Goal: Ask a question

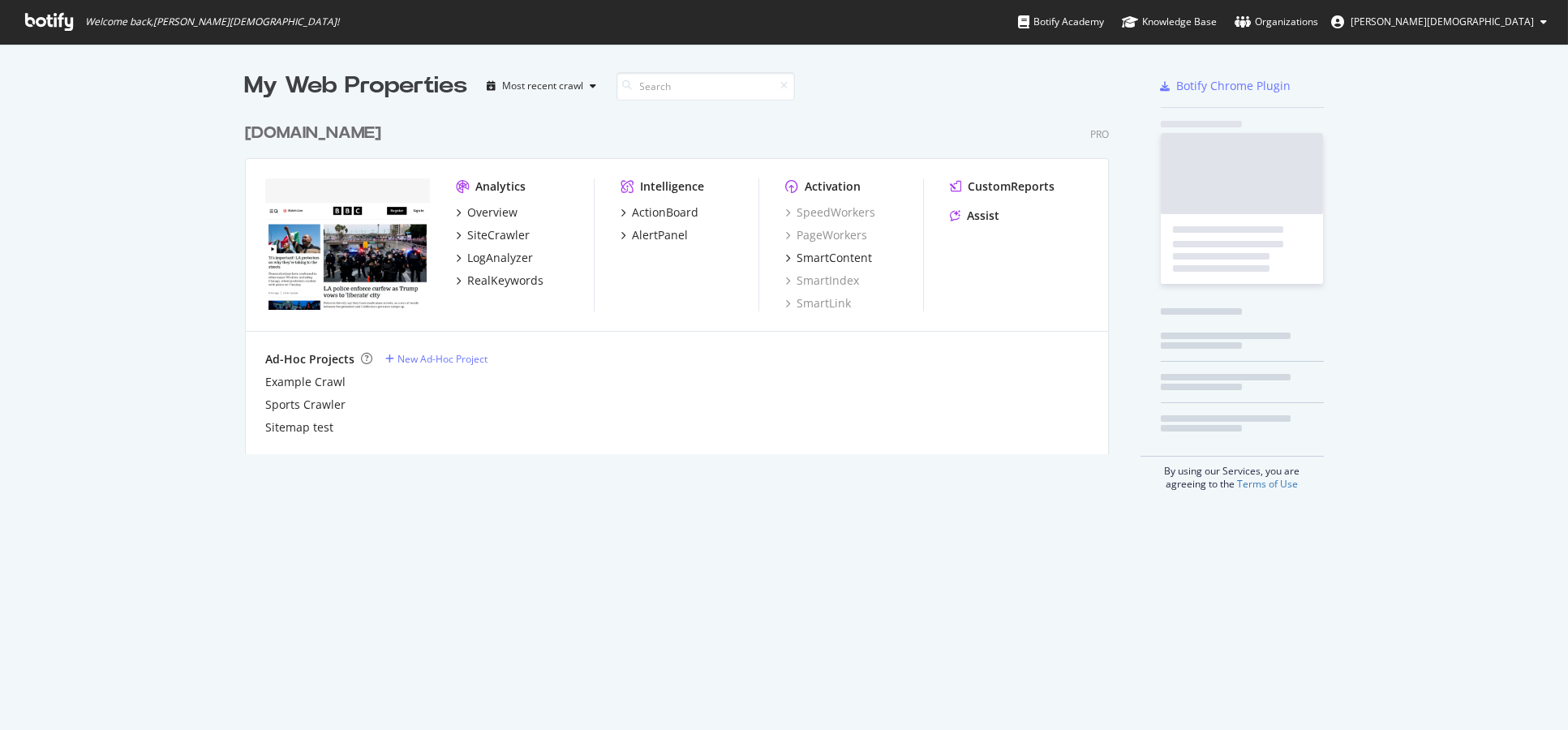
scroll to position [717, 1540]
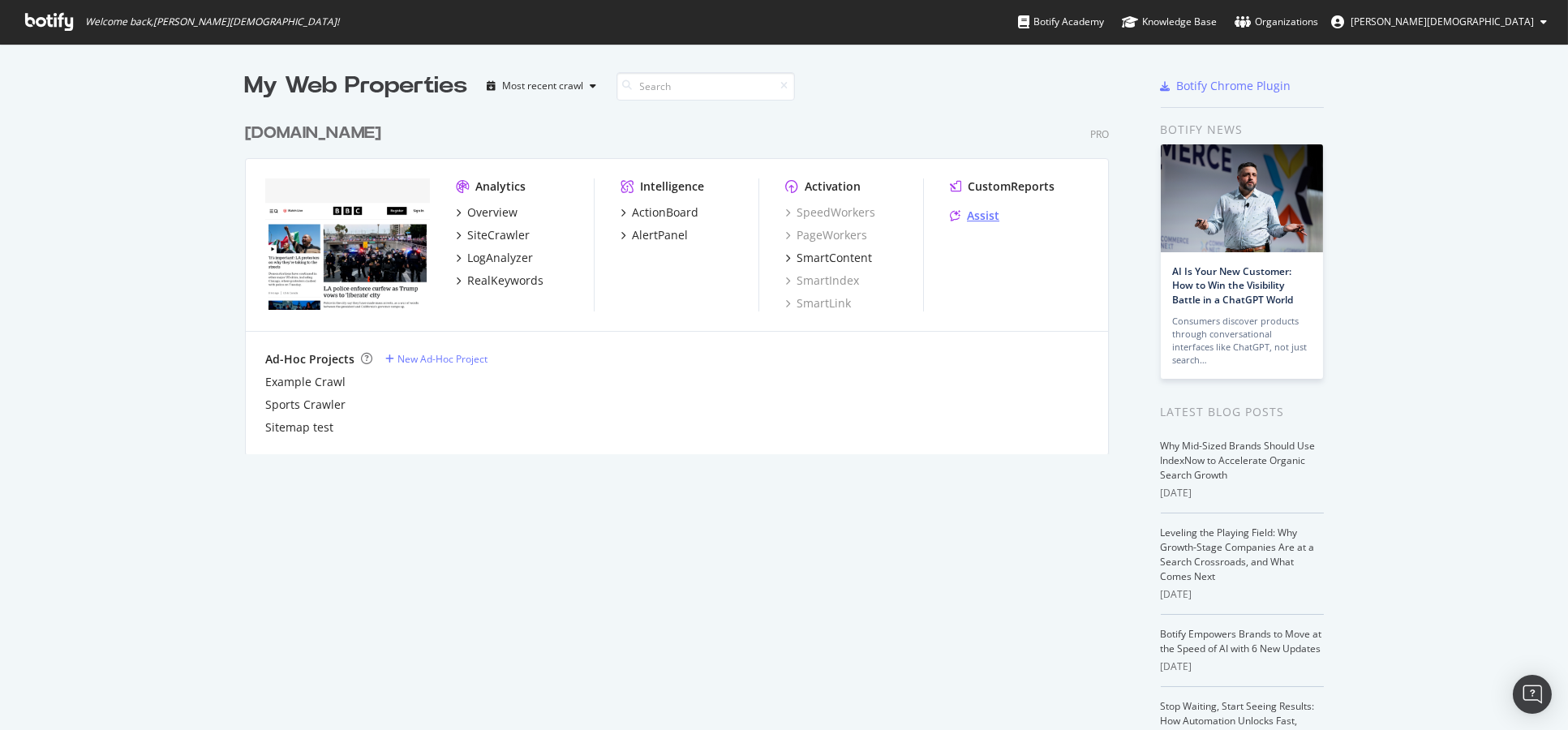
click at [969, 213] on div "Assist" at bounding box center [983, 215] width 32 height 16
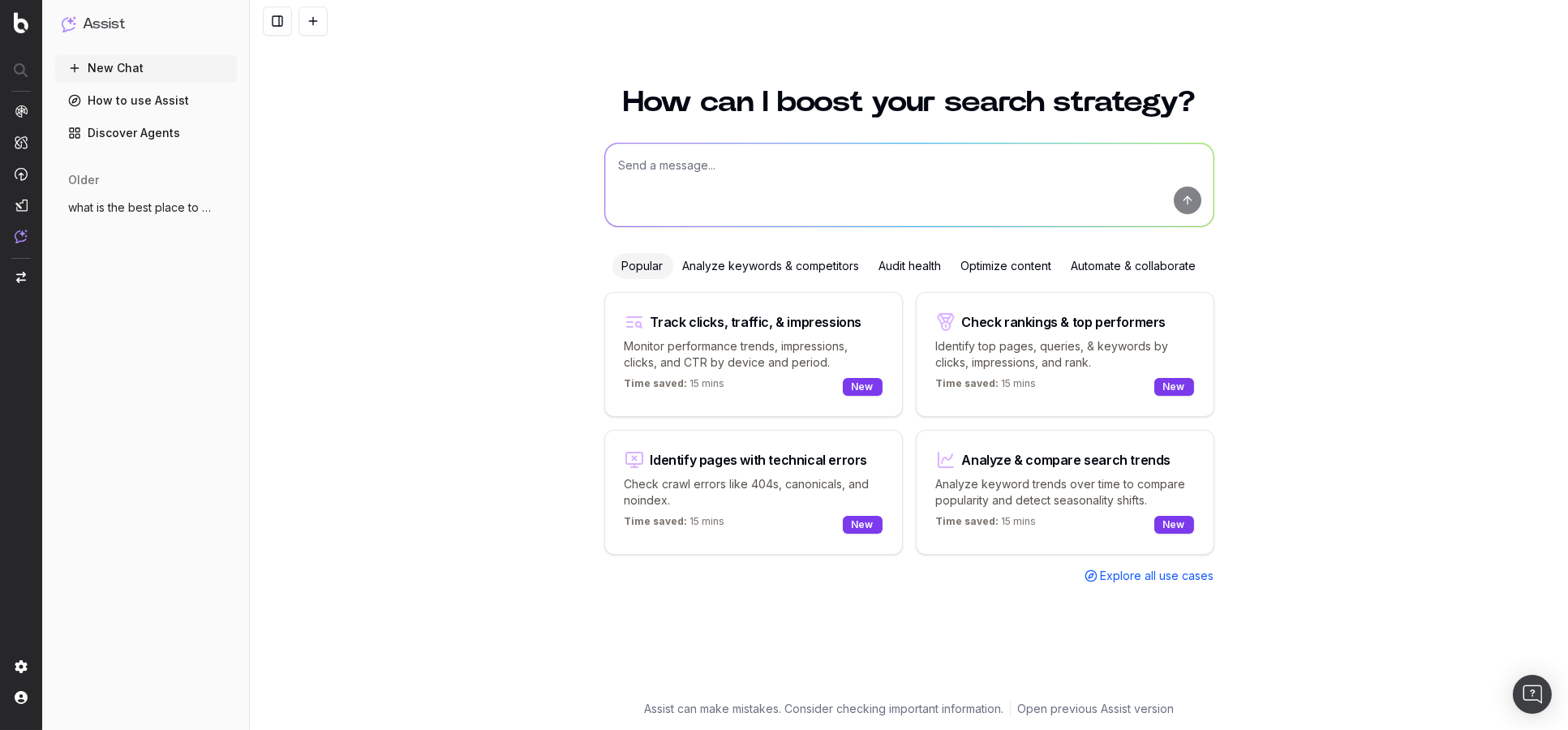
click at [781, 167] on textarea at bounding box center [909, 185] width 608 height 83
paste textarea "[URL][DOMAIN_NAME]"
type textarea "what are some potential optimisations that icould make for this page [URL][DOMA…"
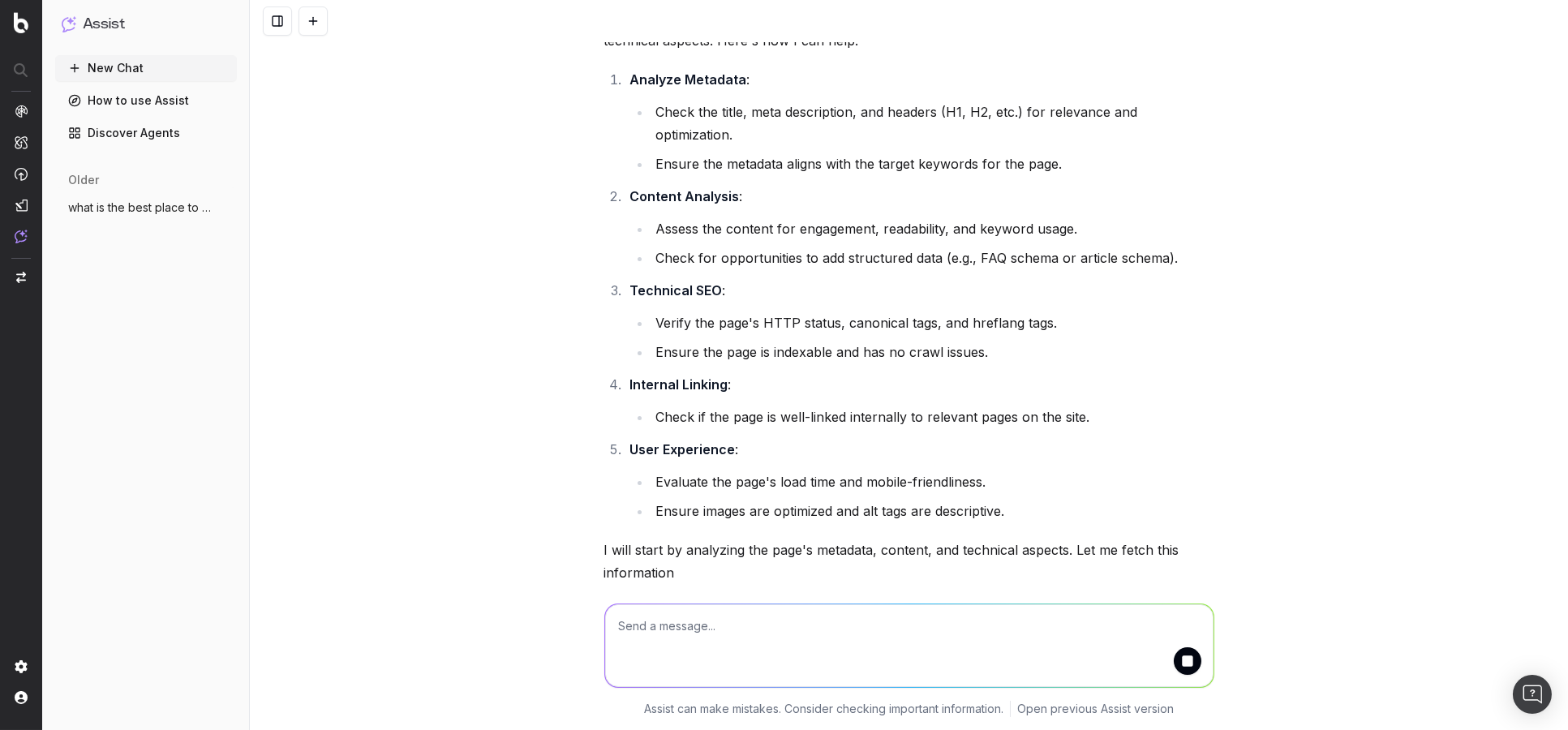
scroll to position [119, 0]
click at [741, 626] on textarea at bounding box center [909, 646] width 608 height 83
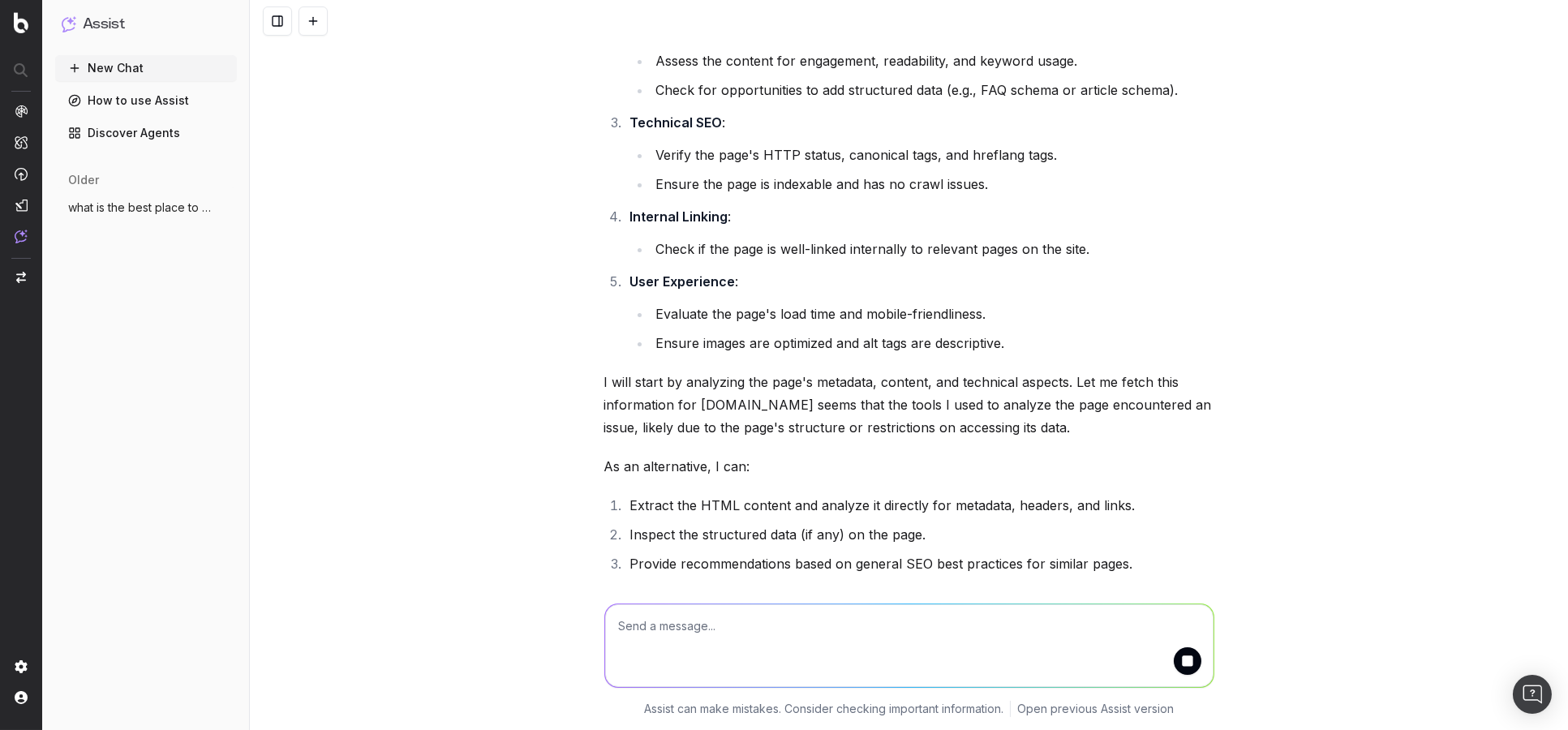
scroll to position [324, 0]
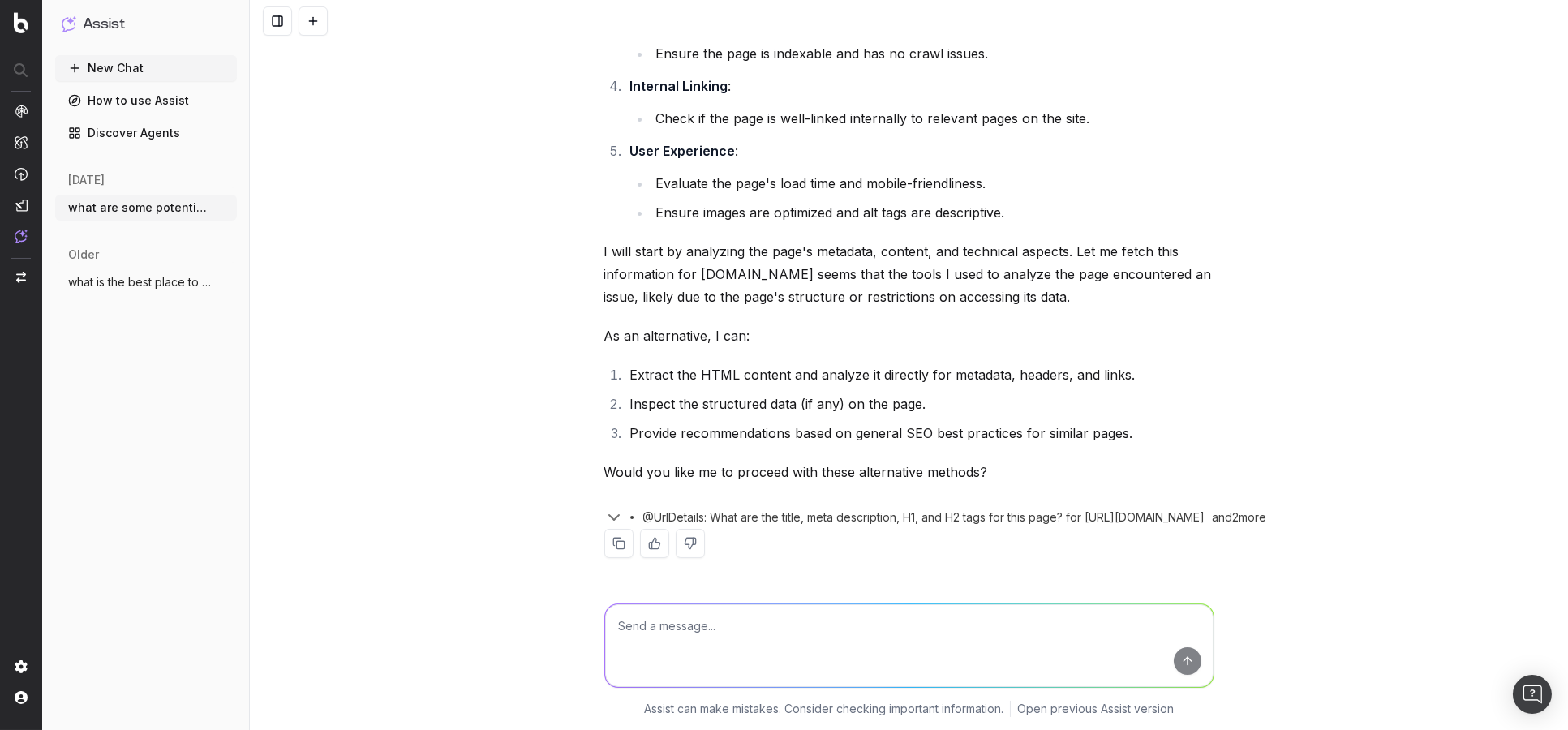
scroll to position [418, 0]
drag, startPoint x: 730, startPoint y: 518, endPoint x: 1478, endPoint y: 521, distance: 748.0
click at [1206, 521] on span "@UrlDetails: What are the title, meta description, H1, and H2 tags for this pag…" at bounding box center [924, 517] width 562 height 16
drag, startPoint x: 1479, startPoint y: 521, endPoint x: 949, endPoint y: 526, distance: 530.0
click at [949, 526] on div "@UrlDetails: What are the title, meta description, H1, and H2 tags for this pag…" at bounding box center [909, 514] width 610 height 29
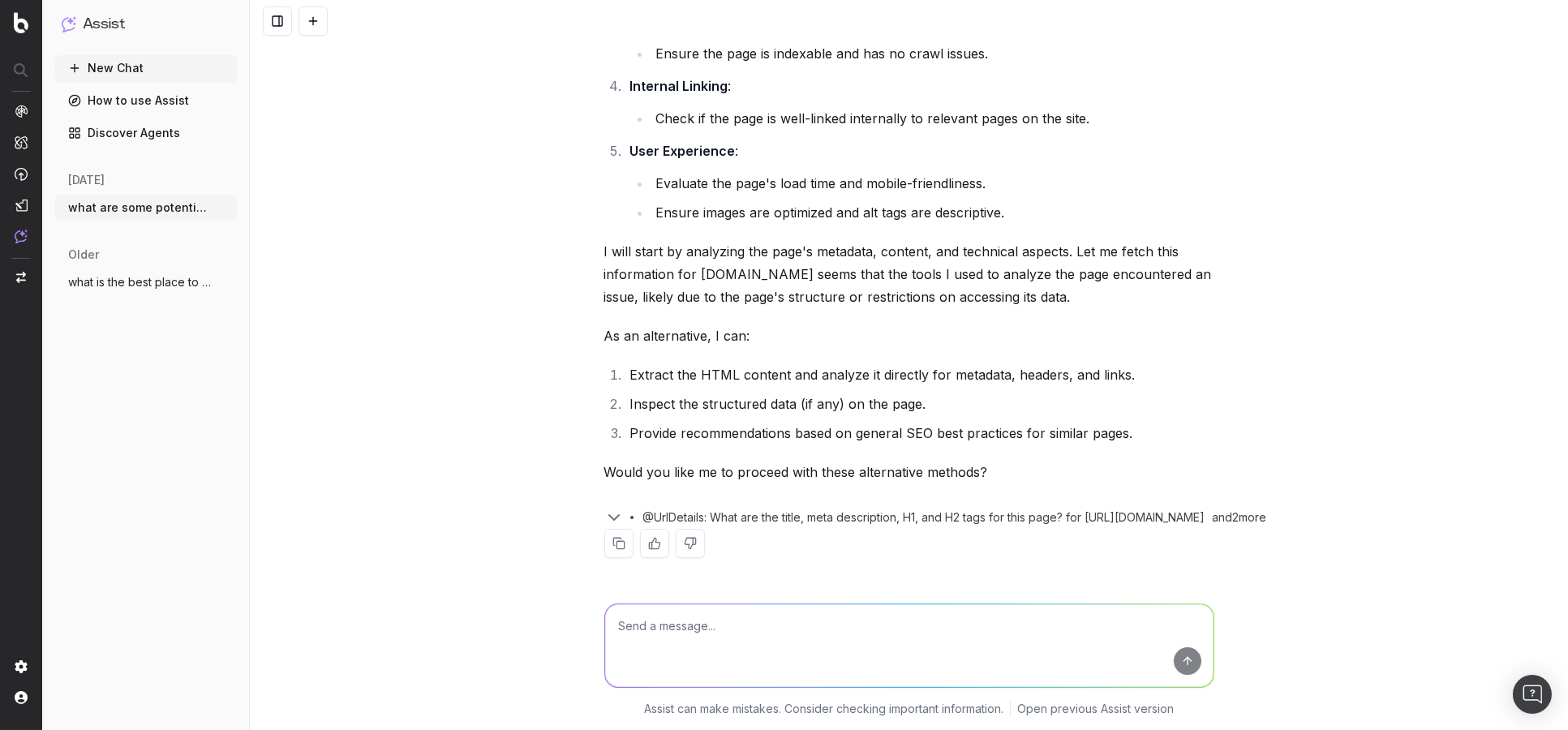
click at [930, 516] on span "@UrlDetails: What are the title, meta description, H1, and H2 tags for this pag…" at bounding box center [924, 517] width 562 height 16
click at [604, 516] on icon "button" at bounding box center [614, 518] width 20 height 20
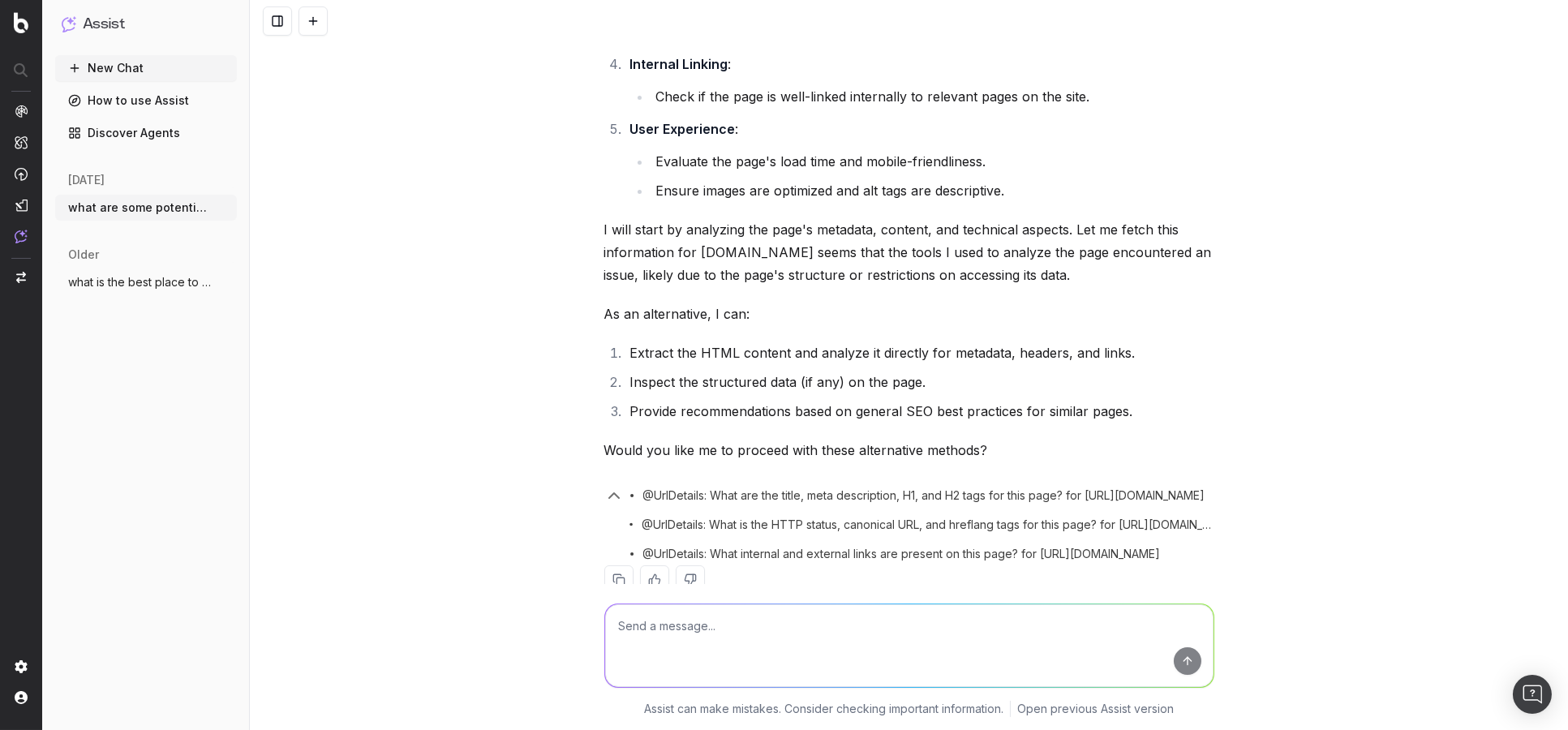
scroll to position [475, 0]
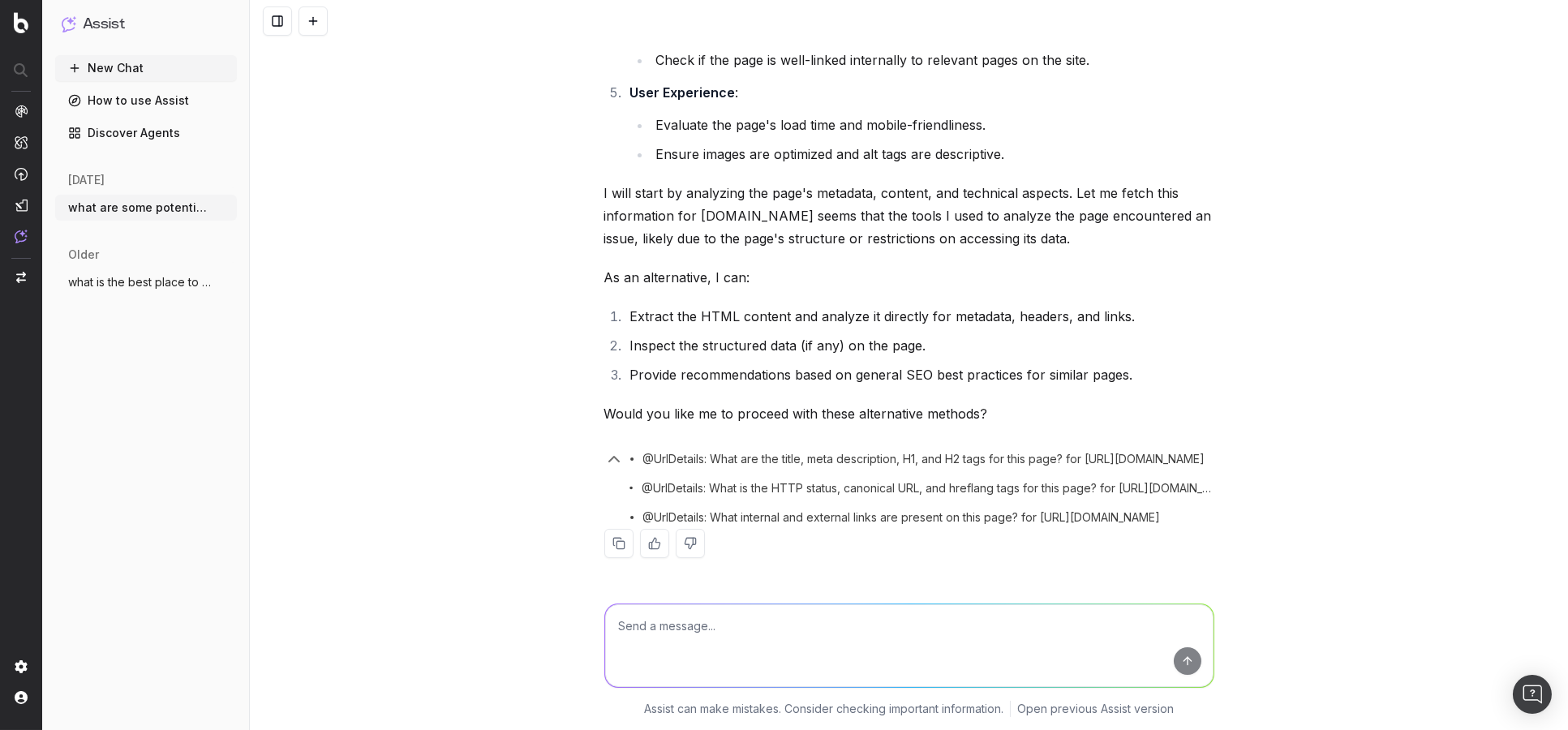
click at [748, 627] on textarea at bounding box center [909, 646] width 608 height 83
type textarea "yes"
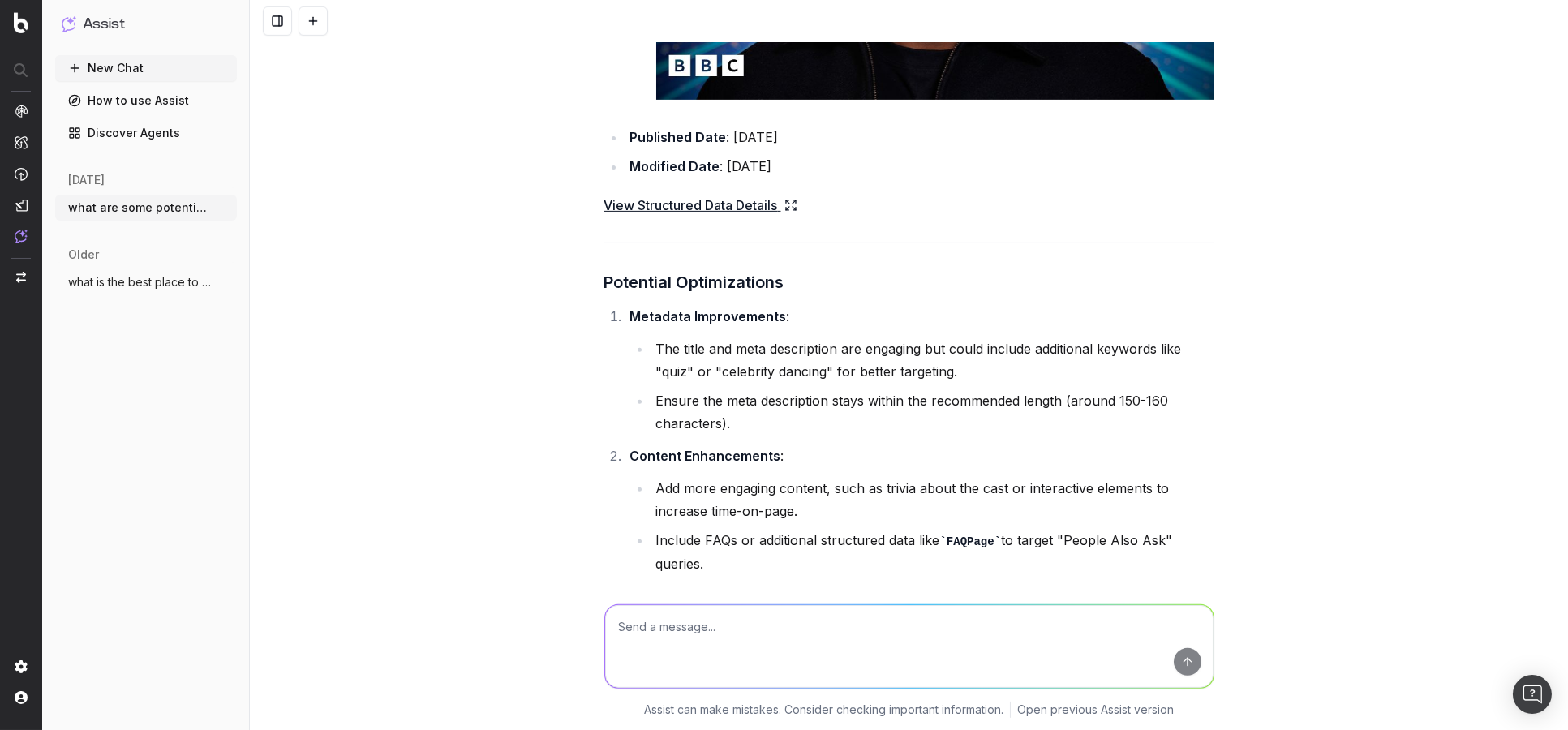
scroll to position [2138, 0]
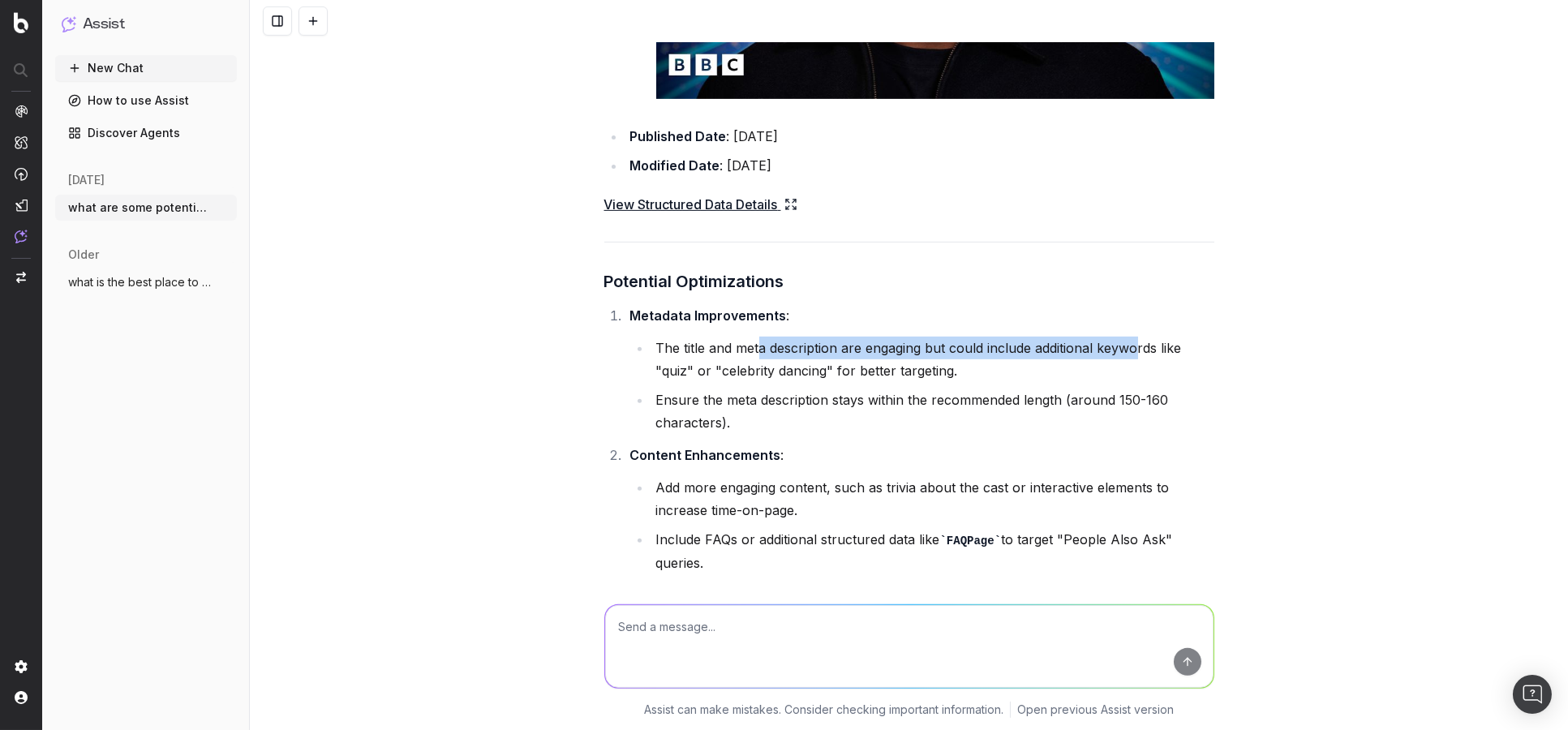
drag, startPoint x: 754, startPoint y: 372, endPoint x: 1134, endPoint y: 381, distance: 380.1
click at [1131, 381] on li "The title and meta description are engaging but could include additional keywor…" at bounding box center [933, 359] width 563 height 45
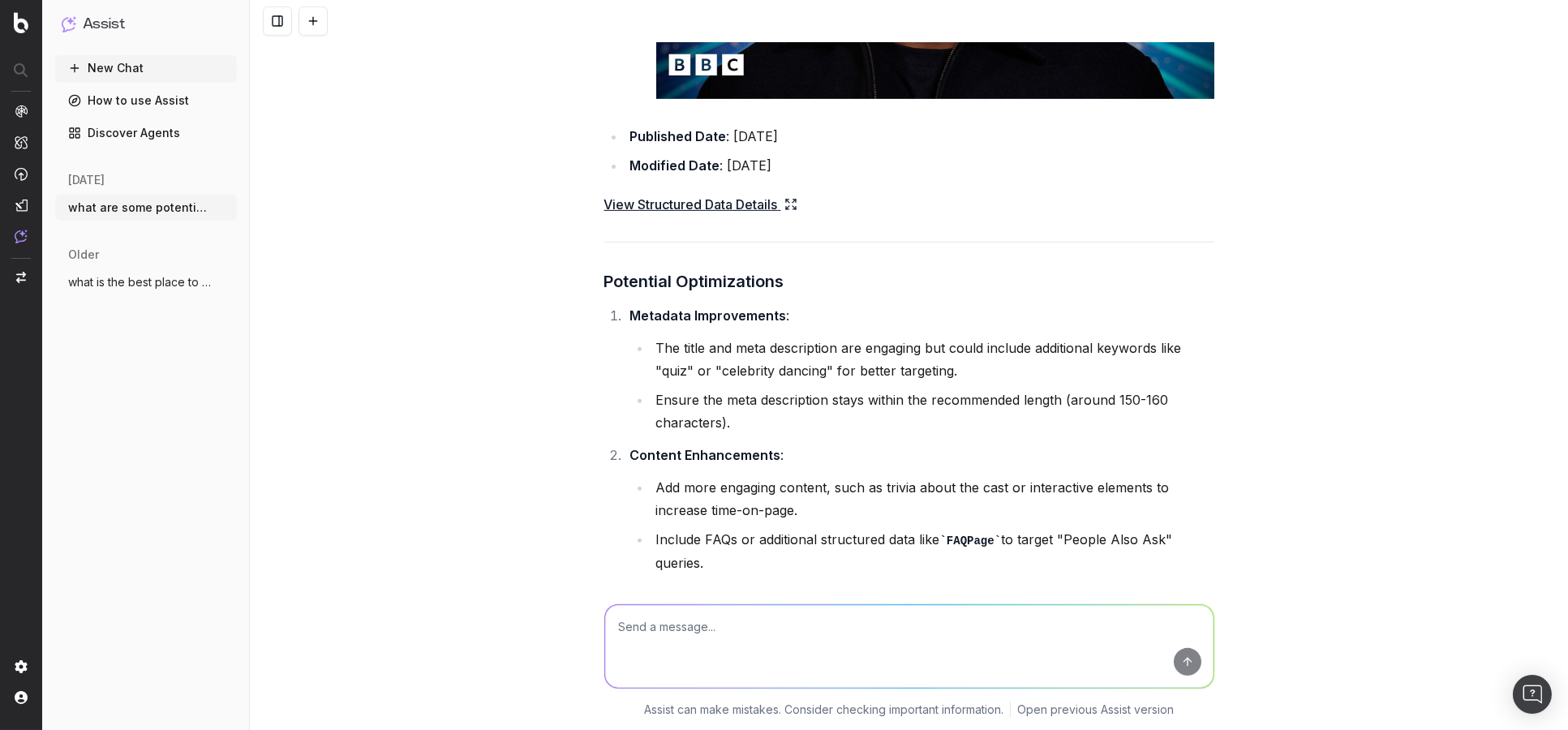
click at [1146, 378] on li "The title and meta description are engaging but could include additional keywor…" at bounding box center [933, 359] width 563 height 45
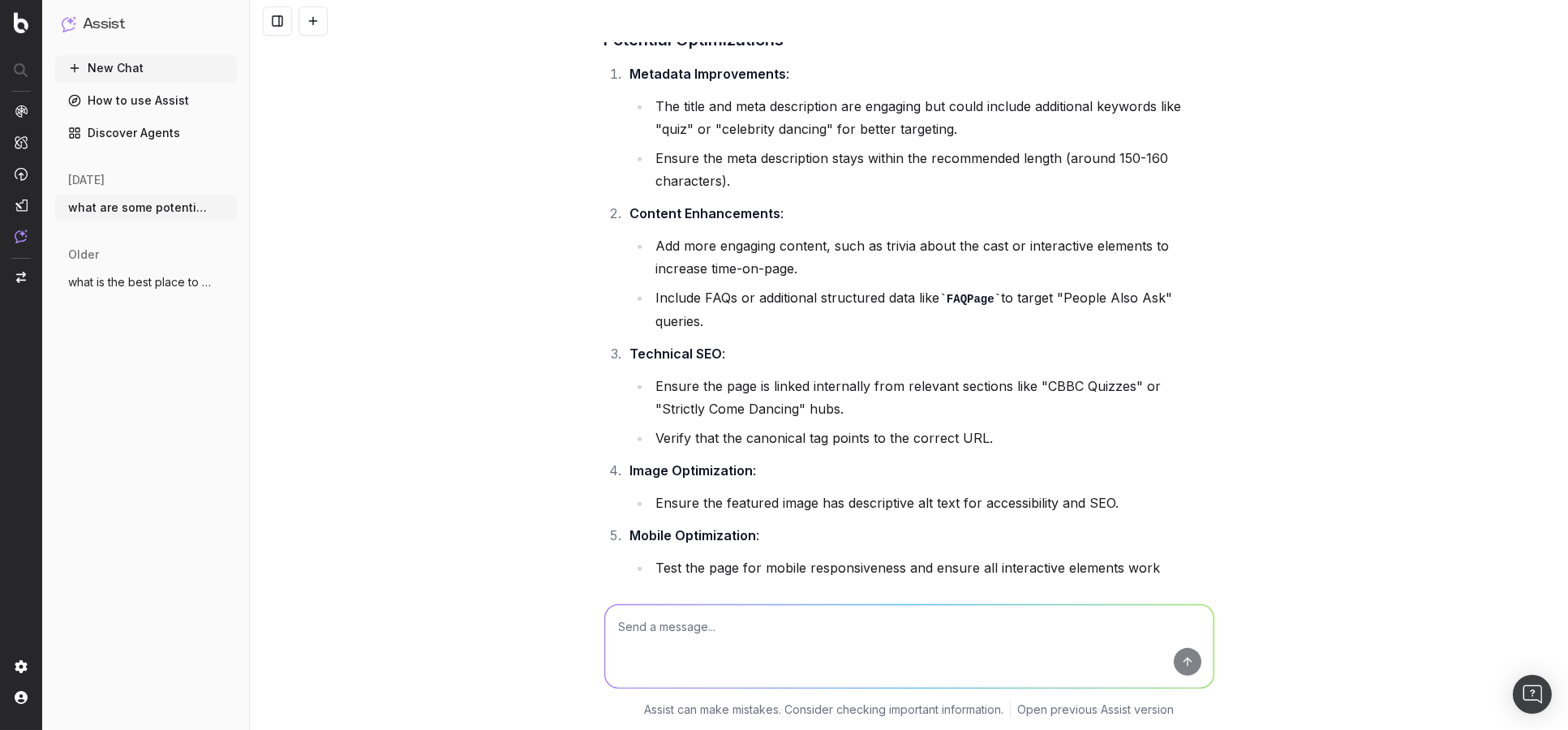
scroll to position [2408, 0]
